Goal: Information Seeking & Learning: Learn about a topic

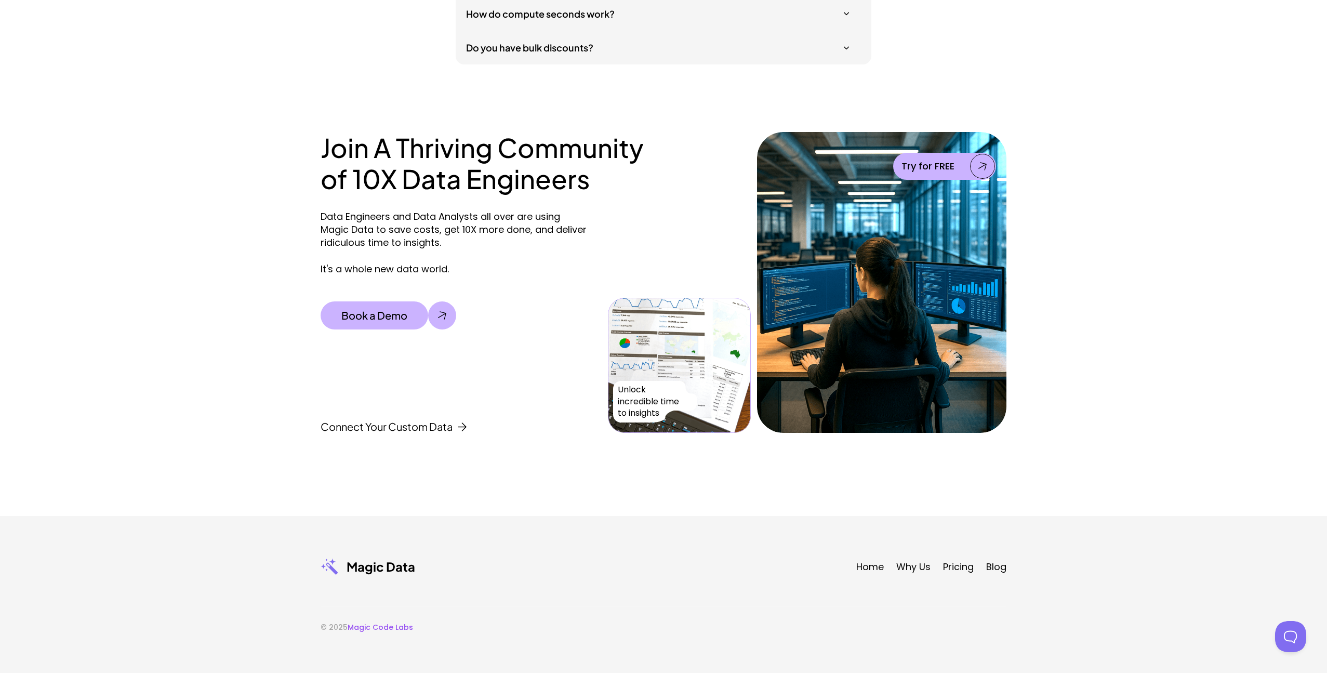
scroll to position [3295, 0]
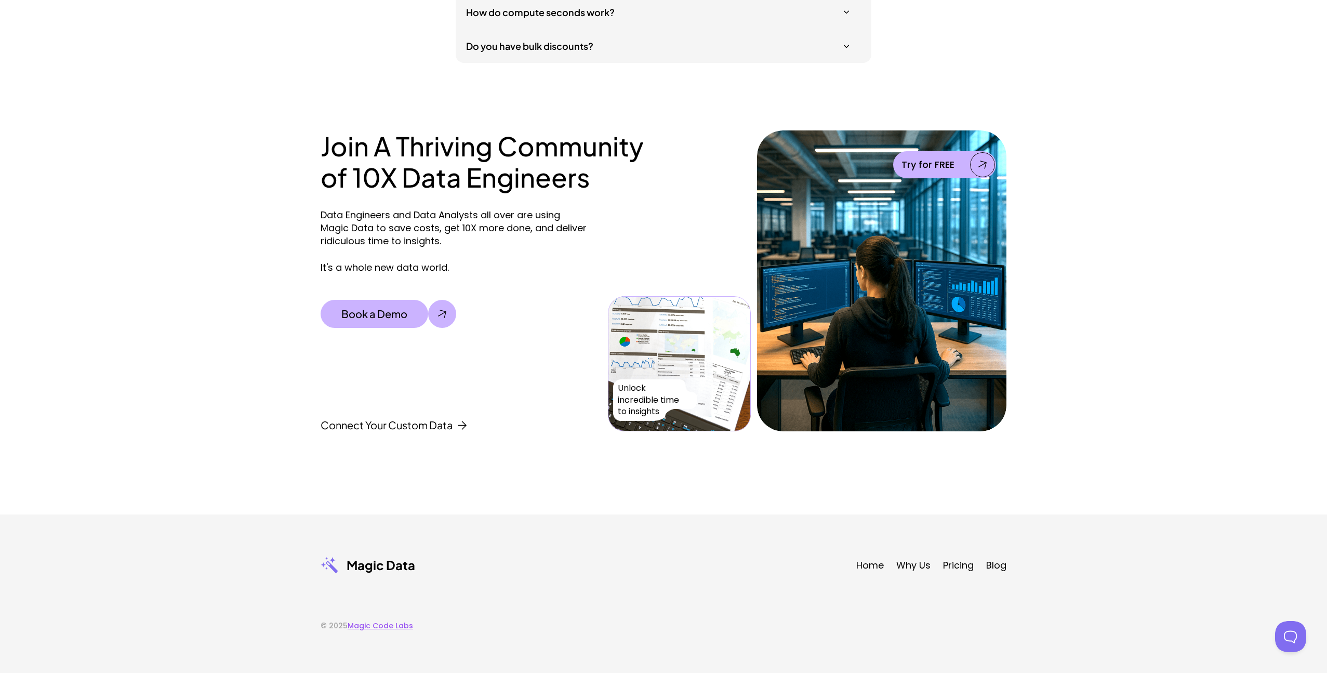
click at [374, 626] on link "Magic Code Labs" at bounding box center [380, 625] width 65 height 10
click at [952, 569] on link "Pricing" at bounding box center [958, 565] width 31 height 13
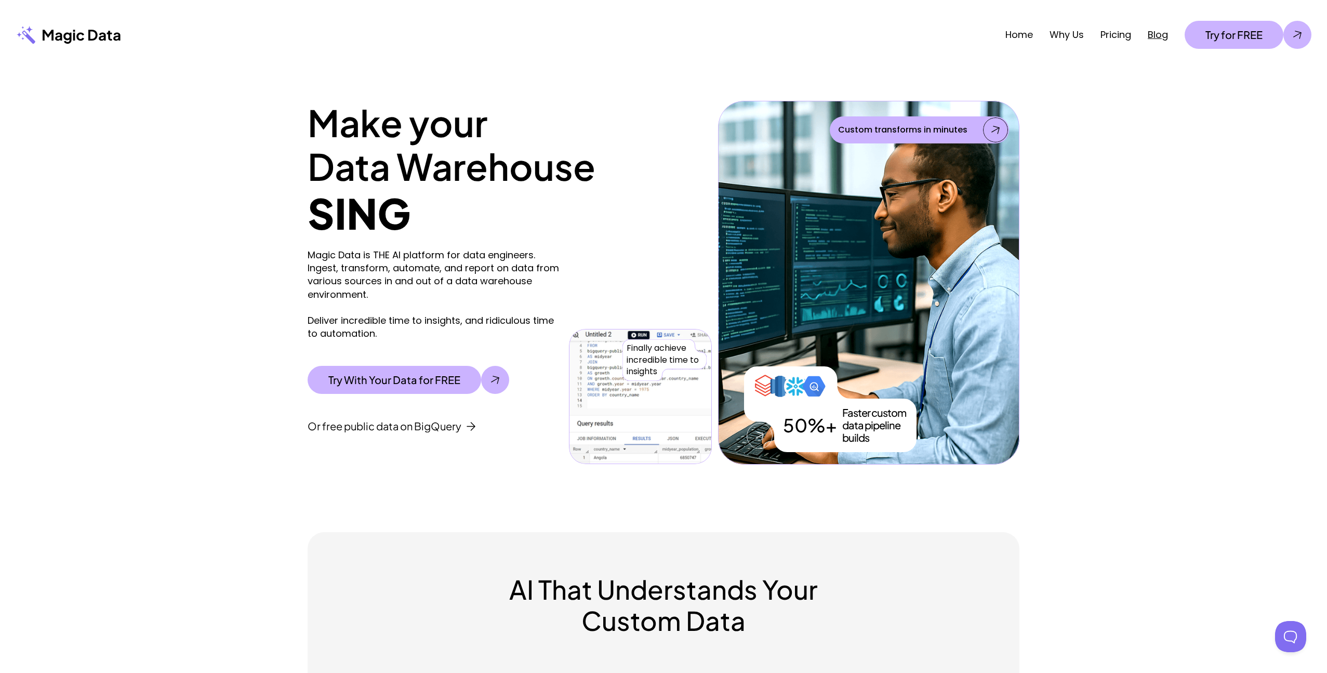
click at [1164, 37] on link "Blog" at bounding box center [1158, 34] width 20 height 13
